Goal: Task Accomplishment & Management: Use online tool/utility

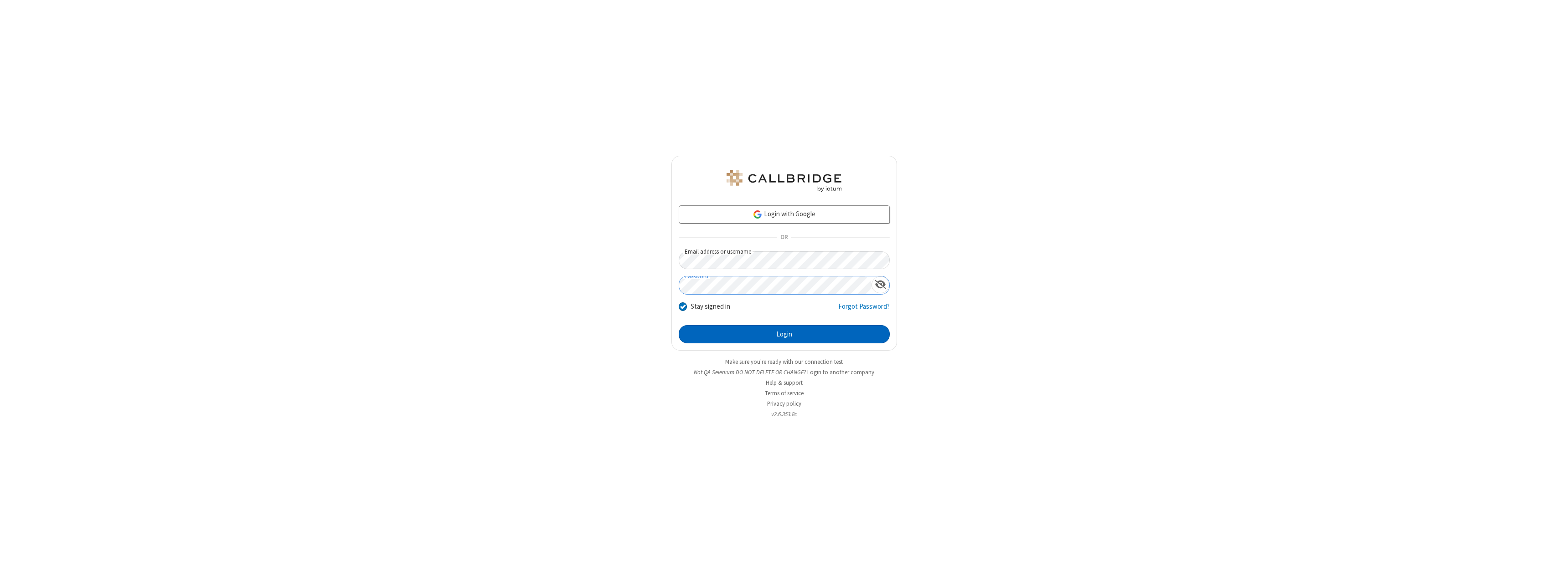
click at [784, 334] on button "Login" at bounding box center [784, 334] width 211 height 18
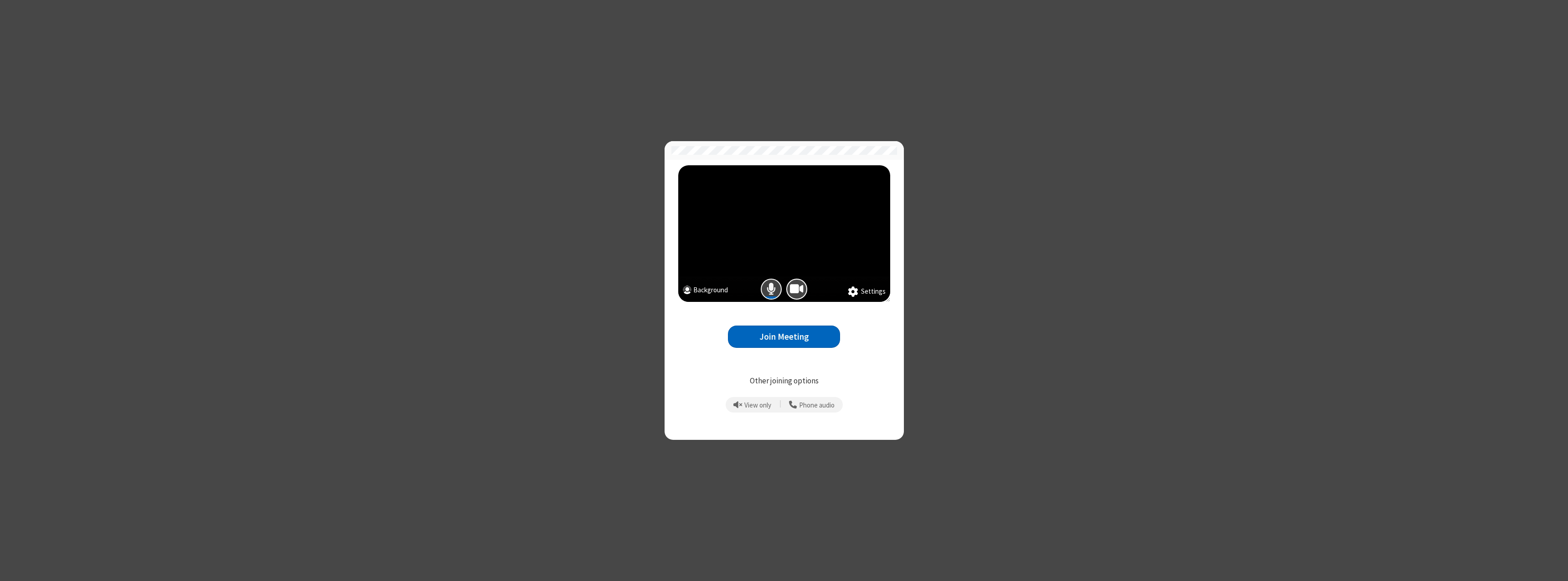
click at [771, 289] on span "Mic is on" at bounding box center [771, 289] width 9 height 13
click at [784, 337] on button "Join Meeting" at bounding box center [784, 336] width 112 height 22
